Goal: Task Accomplishment & Management: Use online tool/utility

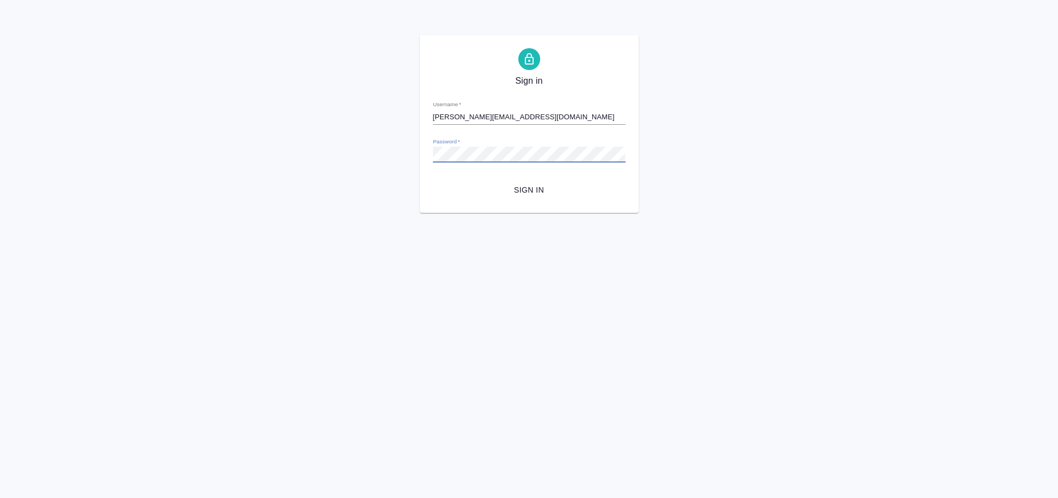
click at [330, 139] on div "Sign in Username   * [PERSON_NAME][EMAIL_ADDRESS][DOMAIN_NAME] Password   * url…" at bounding box center [529, 124] width 1058 height 178
click at [433, 180] on button "Sign in" at bounding box center [529, 190] width 193 height 20
drag, startPoint x: 202, startPoint y: 119, endPoint x: 211, endPoint y: 119, distance: 8.8
click at [202, 119] on div "Sign in Username   * [PERSON_NAME][EMAIL_ADDRESS][DOMAIN_NAME] Password   * url…" at bounding box center [529, 124] width 1058 height 178
click at [313, 134] on div "Sign in Username   * [PERSON_NAME][EMAIL_ADDRESS][DOMAIN_NAME] Password   * url…" at bounding box center [529, 124] width 1058 height 178
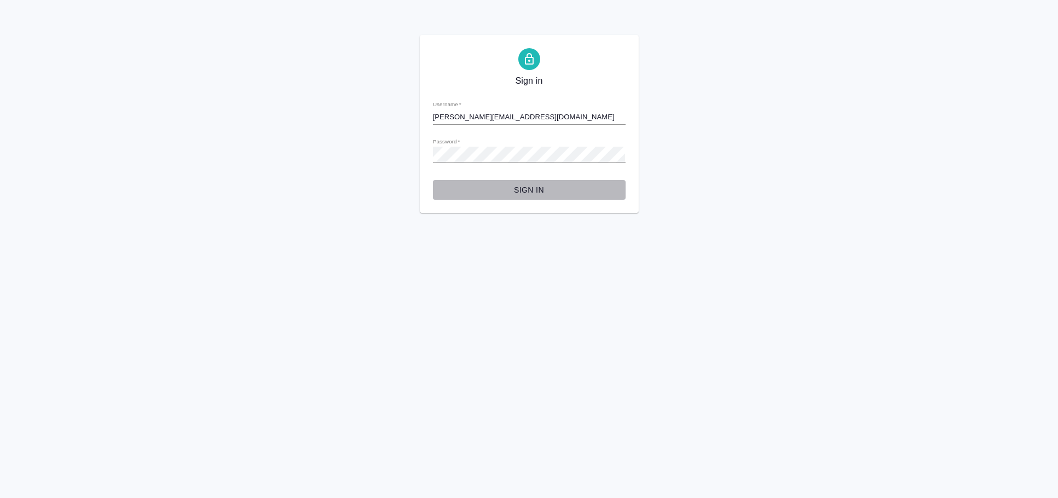
click at [517, 183] on span "Sign in" at bounding box center [529, 190] width 175 height 14
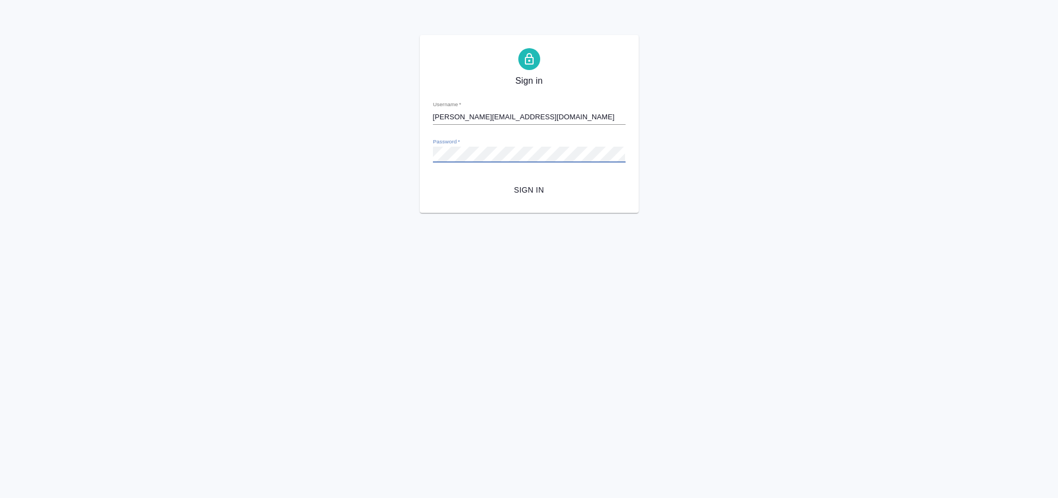
click at [282, 146] on div "Sign in Username   * [PERSON_NAME][EMAIL_ADDRESS][DOMAIN_NAME] Password   * url…" at bounding box center [529, 124] width 1058 height 178
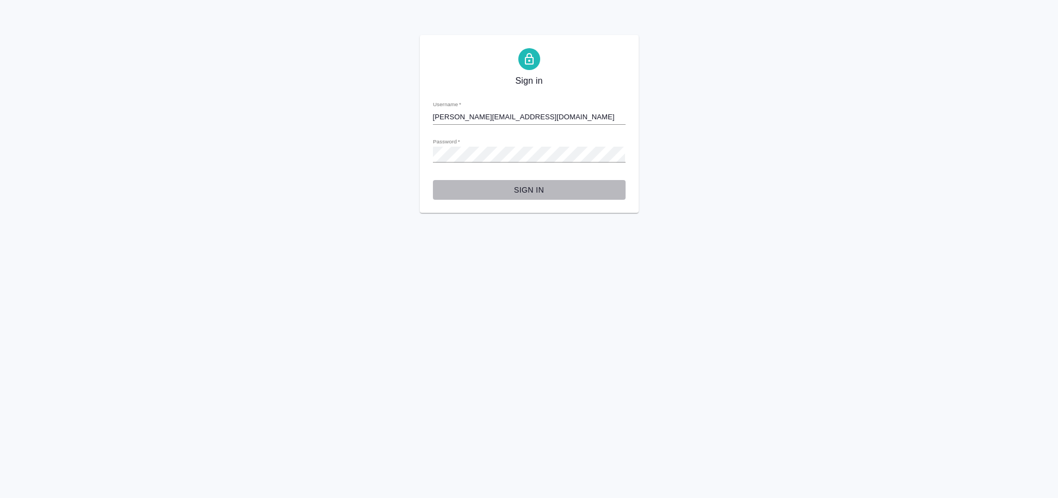
click at [446, 183] on span "Sign in" at bounding box center [529, 190] width 175 height 14
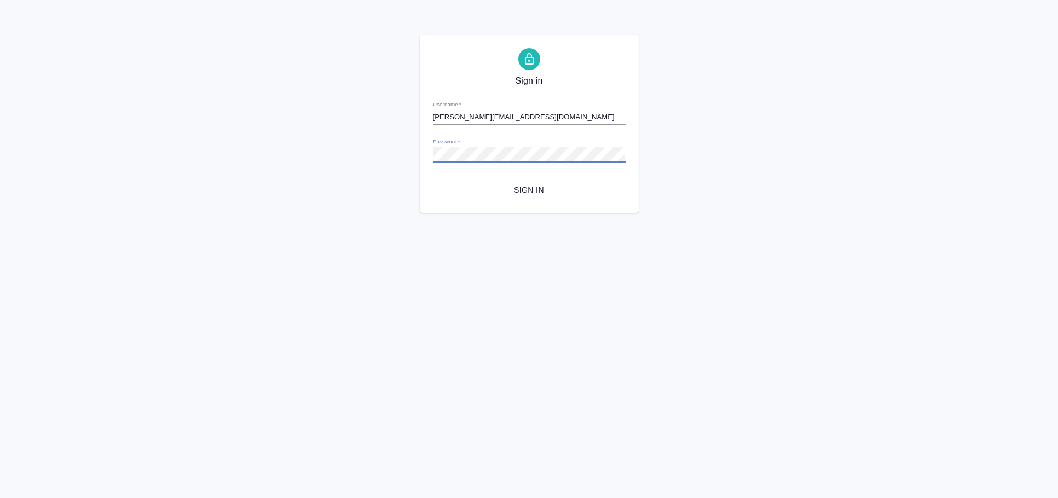
click at [379, 149] on div "Sign in Username   * [PERSON_NAME][EMAIL_ADDRESS][DOMAIN_NAME] Password   * url…" at bounding box center [529, 124] width 1058 height 178
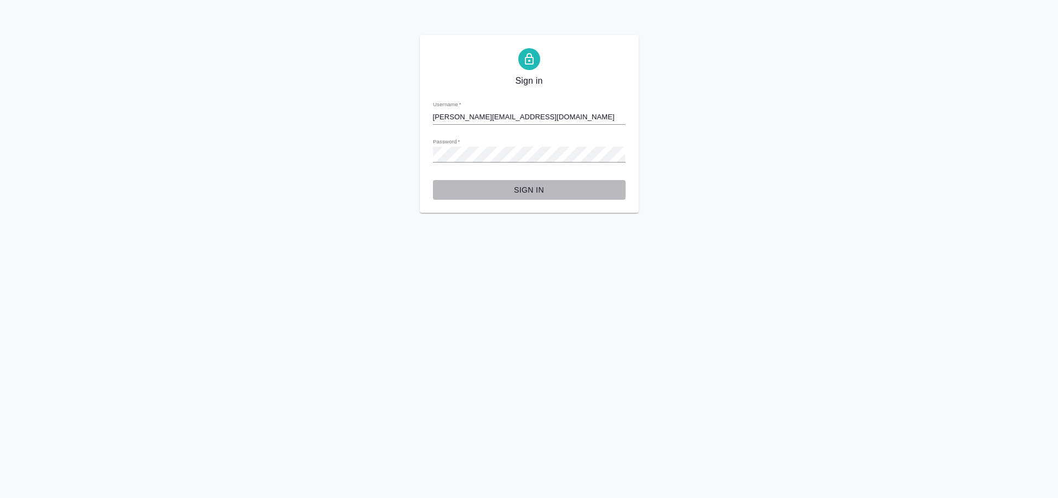
click at [471, 188] on span "Sign in" at bounding box center [529, 190] width 175 height 14
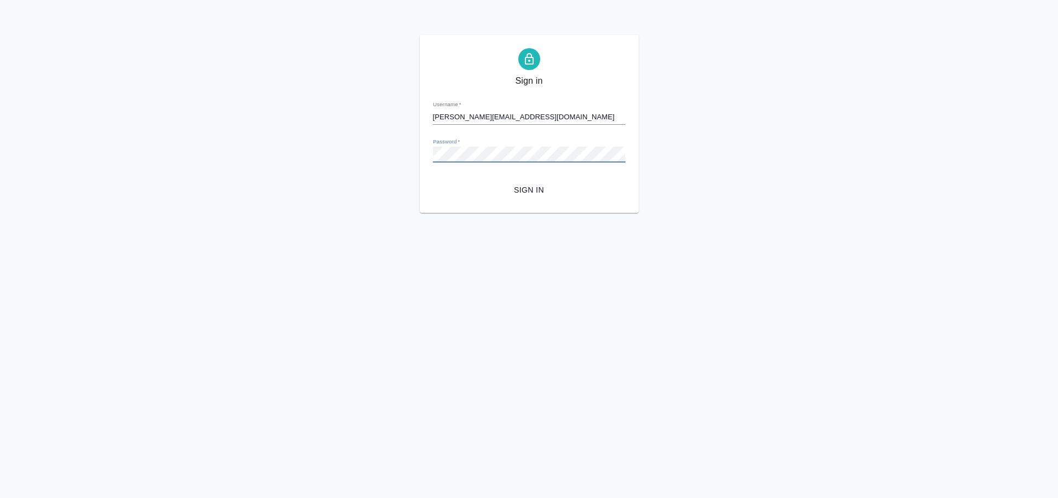
click at [345, 147] on div "Sign in Username   * e.arkhipova@awatera.com Password   * urlPath   * / Sign in" at bounding box center [529, 124] width 1058 height 178
click at [526, 200] on div "Sign in Username   * e.arkhipova@awatera.com Password   * urlPath   * / Sign in" at bounding box center [529, 124] width 219 height 178
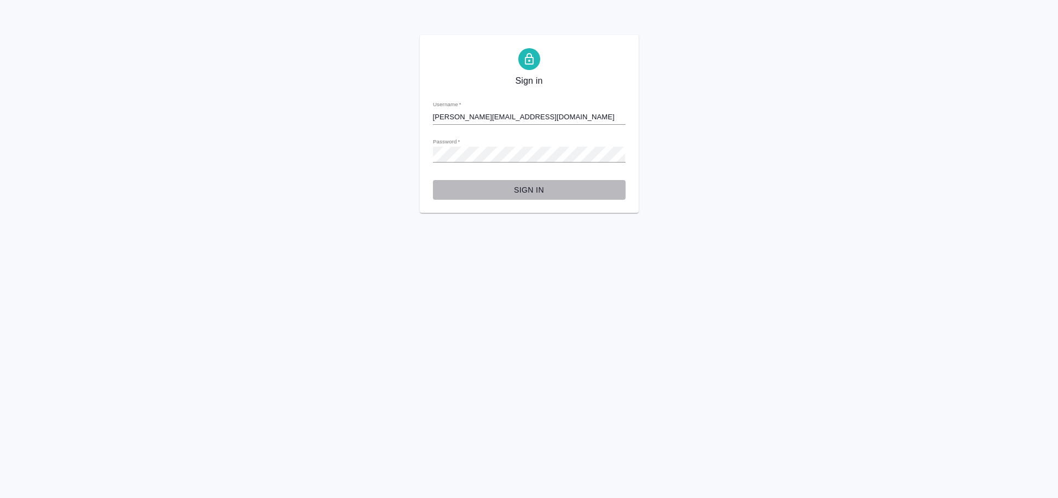
click at [532, 191] on span "Sign in" at bounding box center [529, 190] width 175 height 14
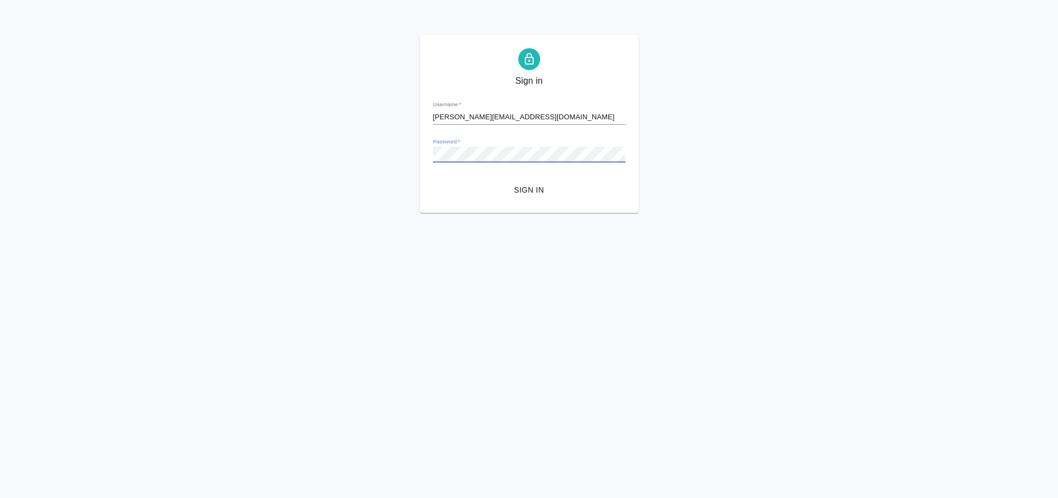
click at [335, 148] on div "Sign in Username   * e.arkhipova@awatera.com Password   * urlPath   * / Sign in" at bounding box center [529, 124] width 1058 height 178
click at [433, 180] on button "Sign in" at bounding box center [529, 190] width 193 height 20
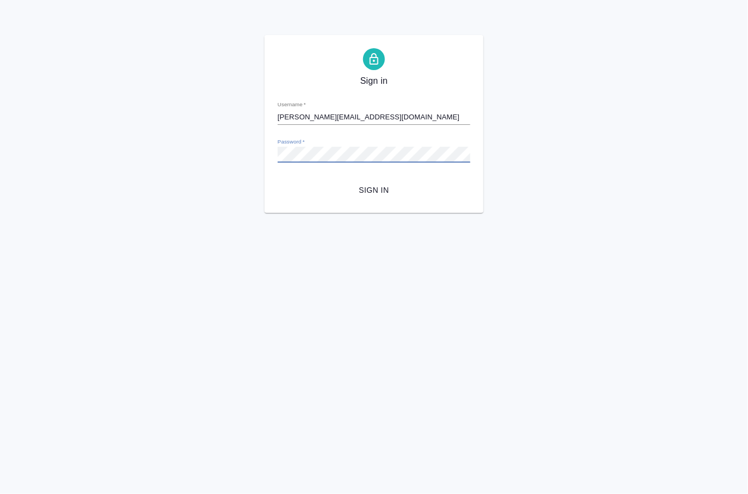
click at [226, 151] on div "Sign in Username   * e.arkhipova@awatera.com Password   * urlPath   * / Sign in" at bounding box center [374, 124] width 748 height 178
click at [240, 130] on div "Sign in Username   * e.arkhipova@awatera.com Password   * urlPath   * / Sign in" at bounding box center [374, 124] width 748 height 178
click at [379, 197] on button "Sign in" at bounding box center [374, 190] width 193 height 20
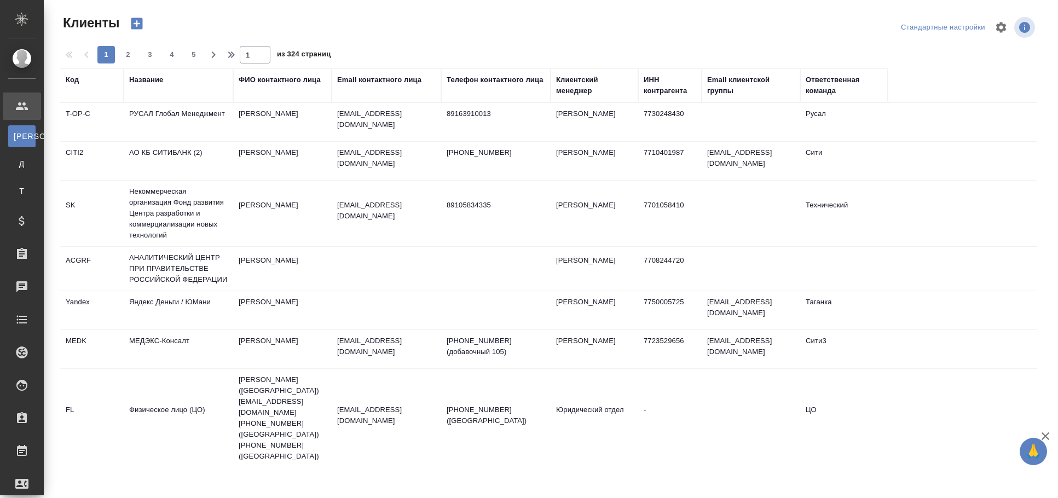
select select "RU"
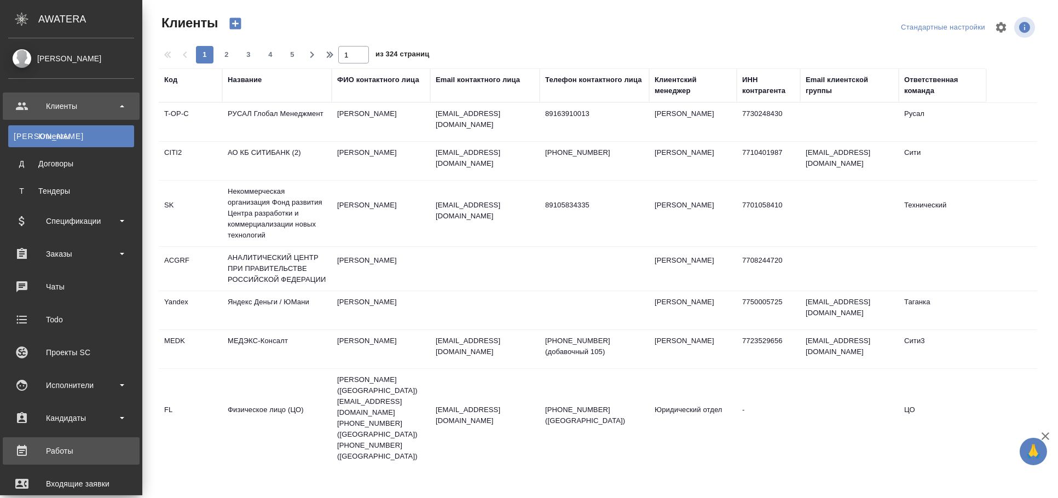
click at [51, 453] on div "Работы" at bounding box center [71, 451] width 126 height 16
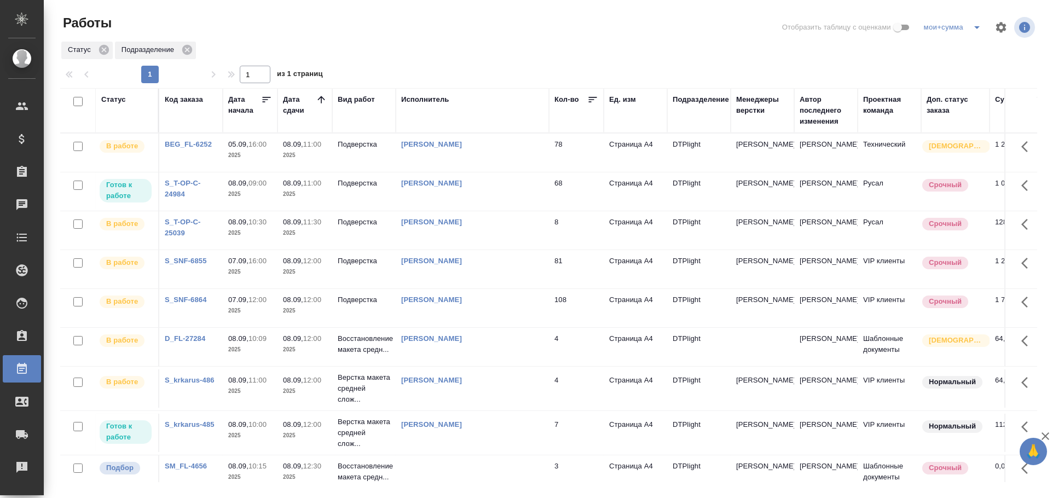
click at [480, 207] on td "[PERSON_NAME]" at bounding box center [472, 191] width 153 height 38
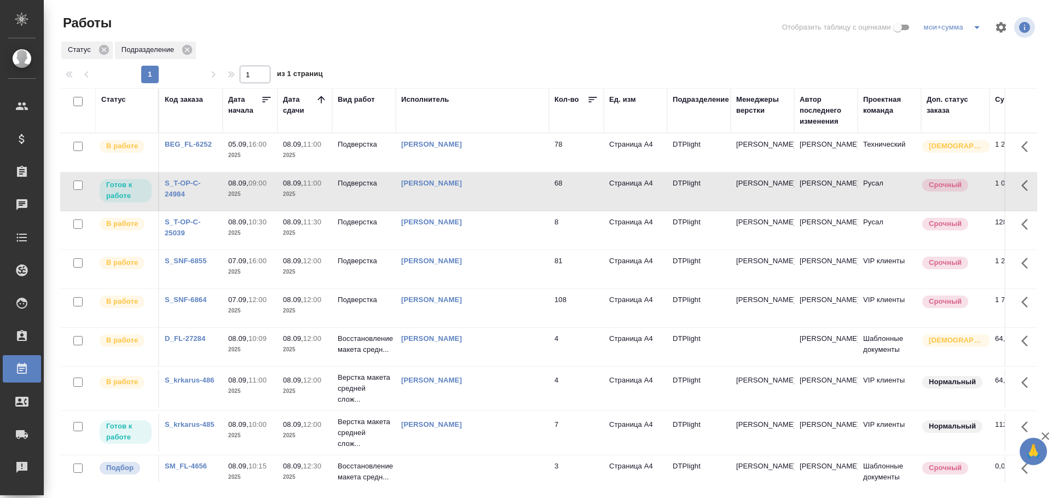
click at [480, 207] on td "[PERSON_NAME]" at bounding box center [472, 191] width 153 height 38
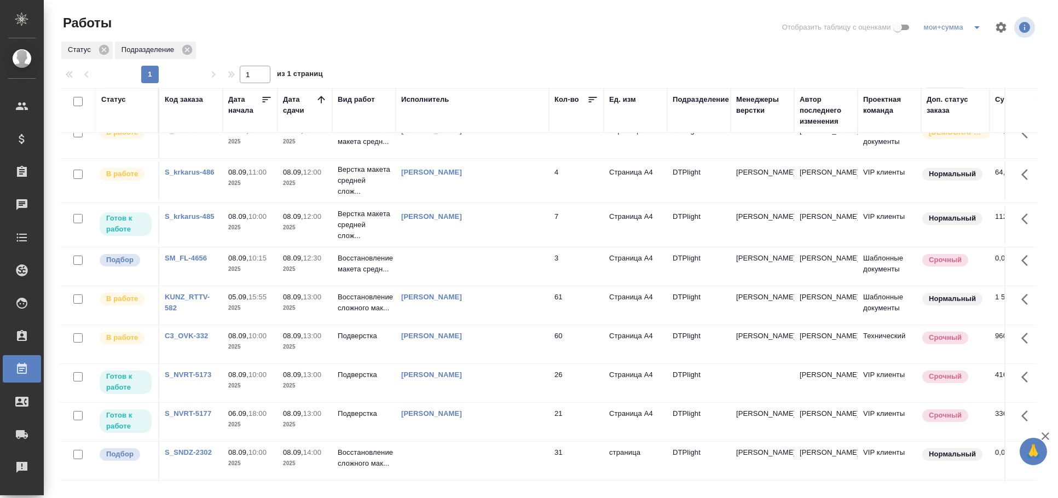
scroll to position [243, 0]
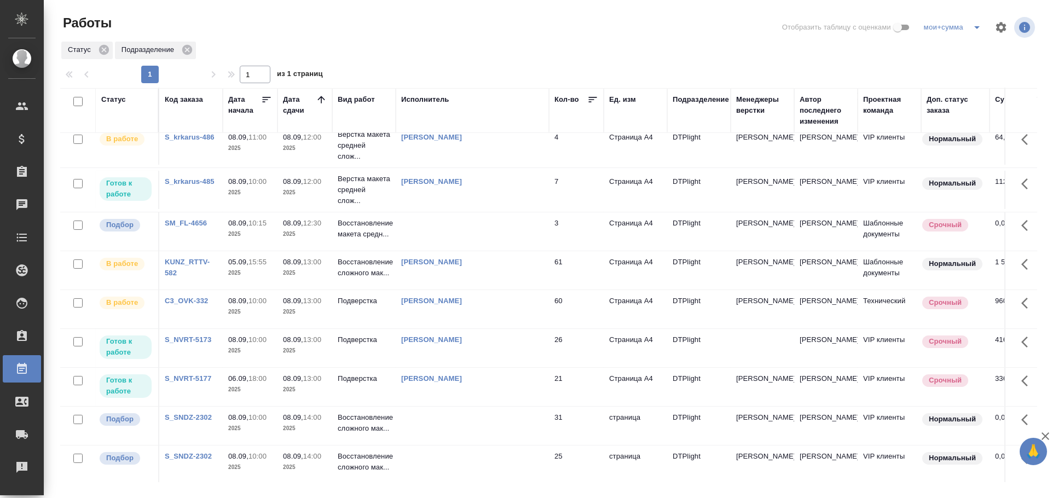
click at [523, 251] on td at bounding box center [472, 231] width 153 height 38
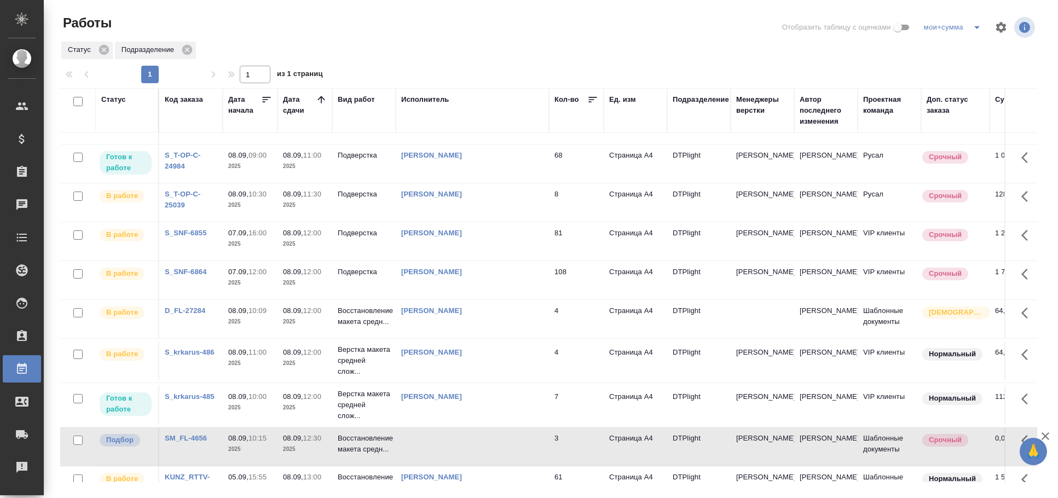
scroll to position [0, 0]
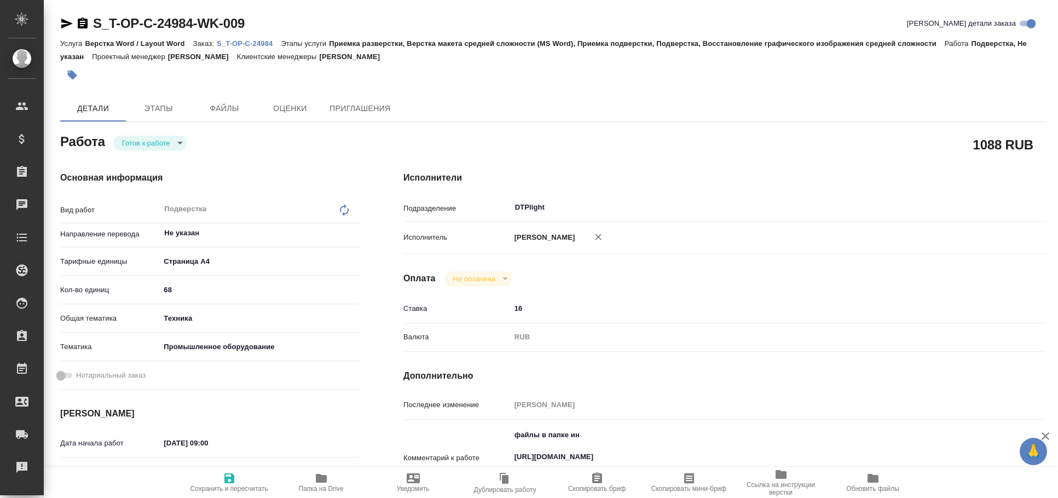
type textarea "x"
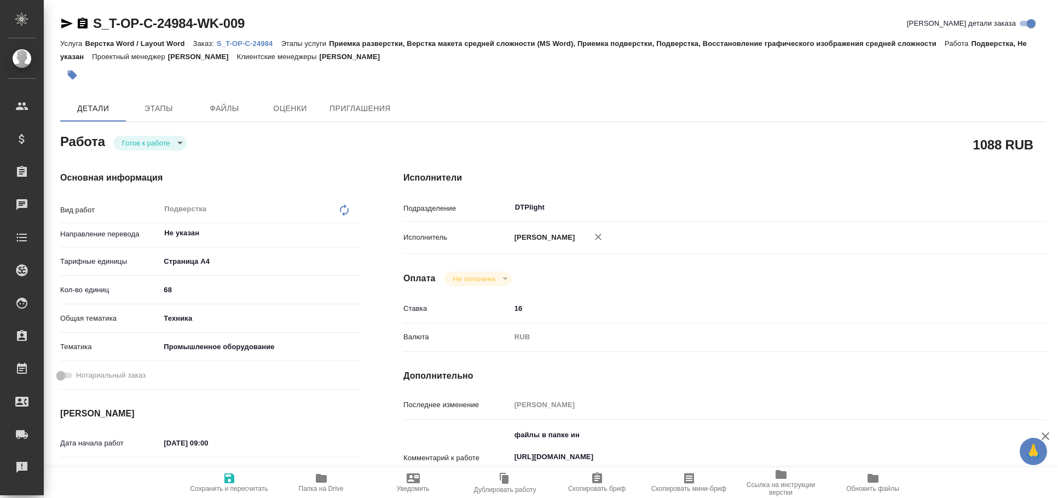
type textarea "x"
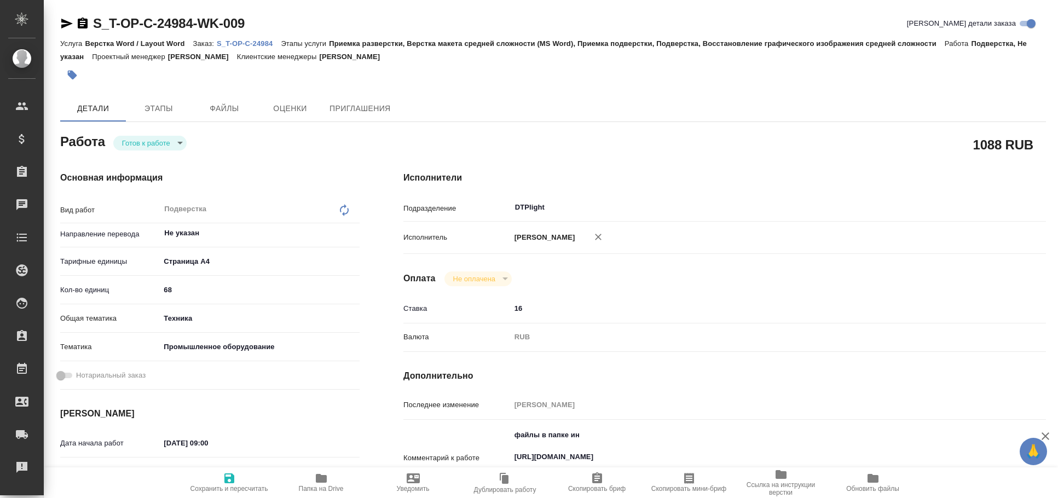
type textarea "x"
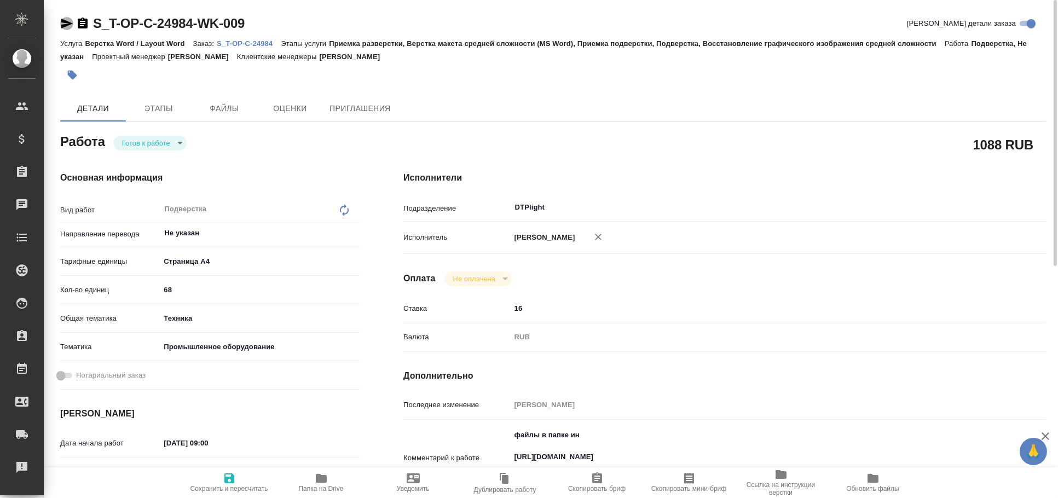
click at [60, 24] on icon "button" at bounding box center [66, 23] width 13 height 13
